Goal: Obtain resource: Download file/media

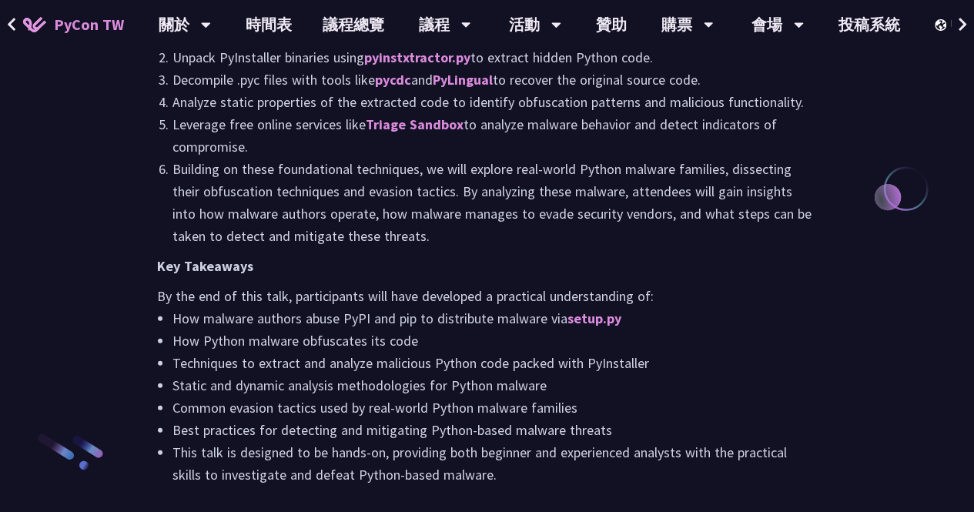
scroll to position [1772, 0]
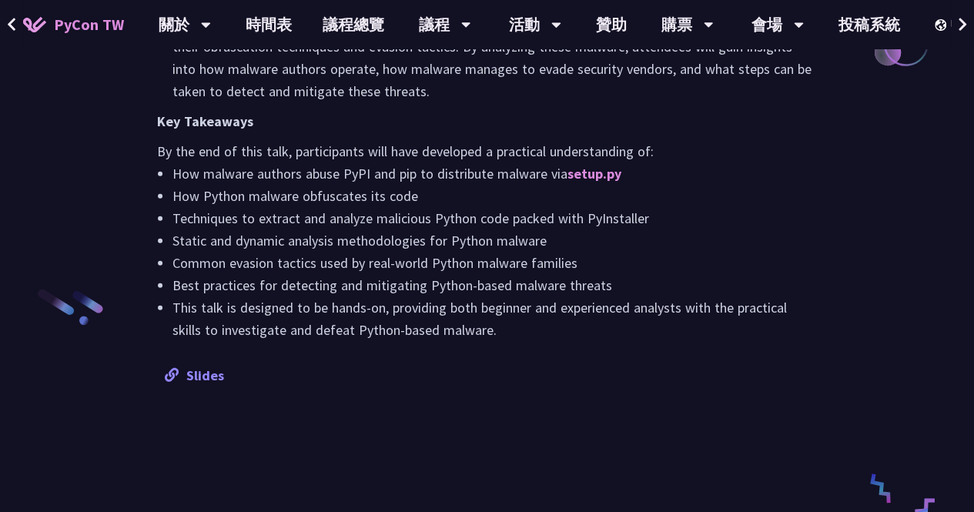
click at [216, 374] on link "Slides" at bounding box center [194, 376] width 59 height 18
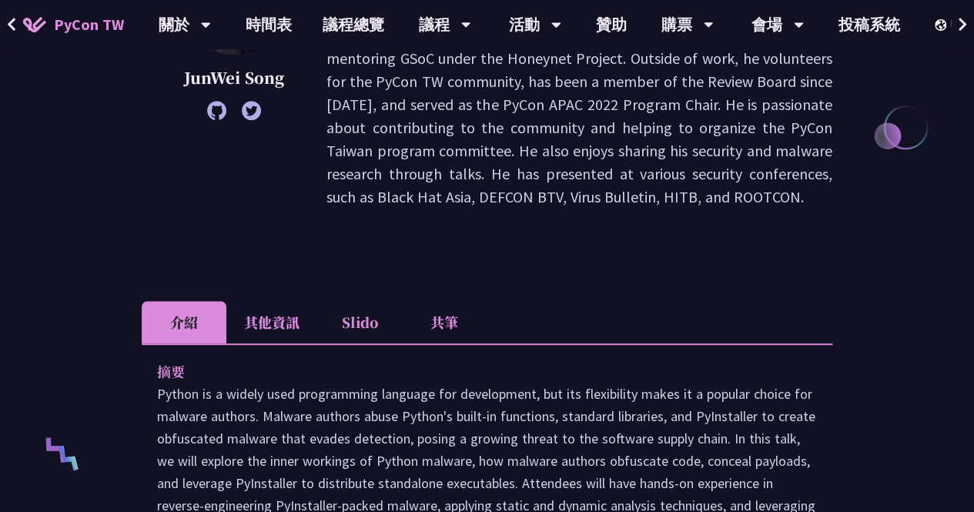
scroll to position [231, 0]
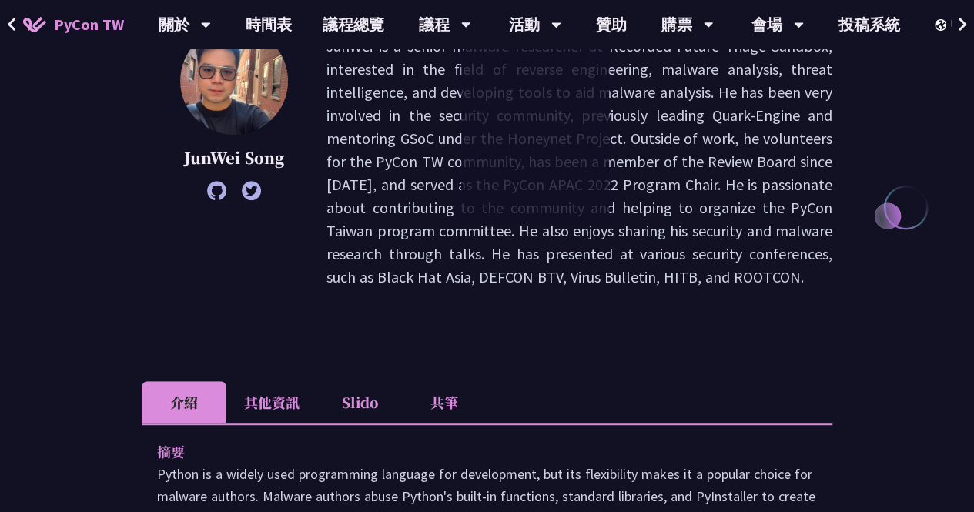
click at [679, 278] on p "JunWei is a senior malware researcher at Recorded Future Triage Sandbox, intere…" at bounding box center [580, 162] width 506 height 254
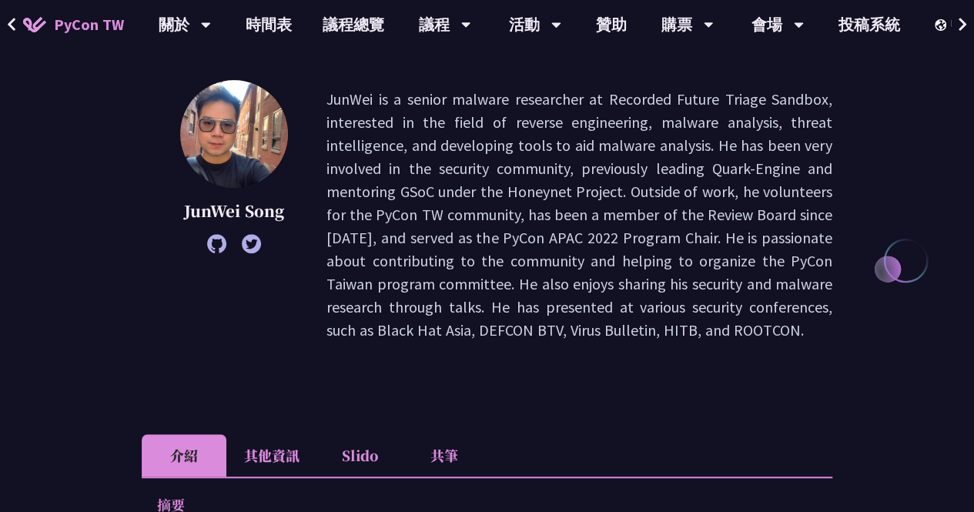
scroll to position [154, 0]
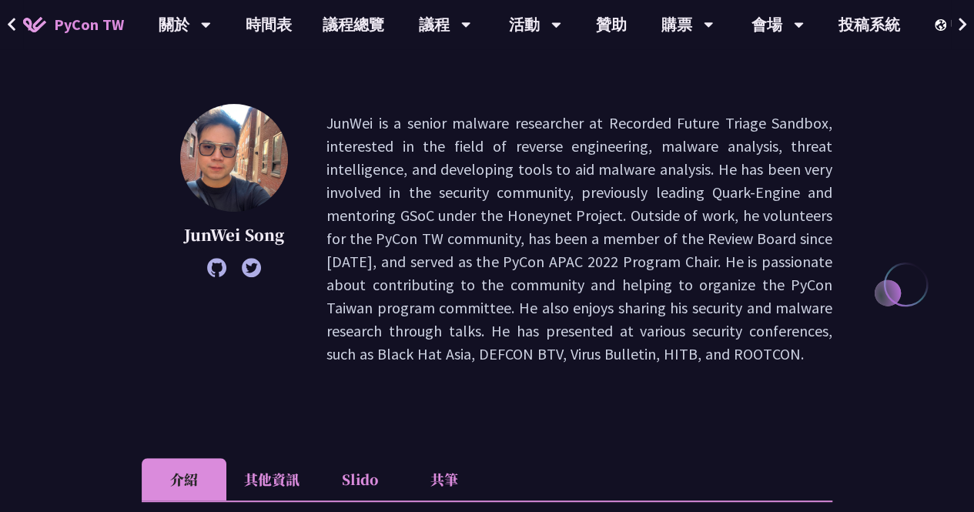
drag, startPoint x: 806, startPoint y: 354, endPoint x: 314, endPoint y: 131, distance: 539.5
click at [314, 131] on div "JunWei [PERSON_NAME] is a senior malware researcher at Recorded Future Triage S…" at bounding box center [487, 239] width 691 height 270
copy p "JunWei is a senior malware researcher at Recorded Future Triage Sandbox, intere…"
click at [514, 381] on div "JunWei [PERSON_NAME] is a senior malware researcher at Recorded Future Triage S…" at bounding box center [487, 262] width 691 height 316
